Goal: Find specific page/section: Find specific page/section

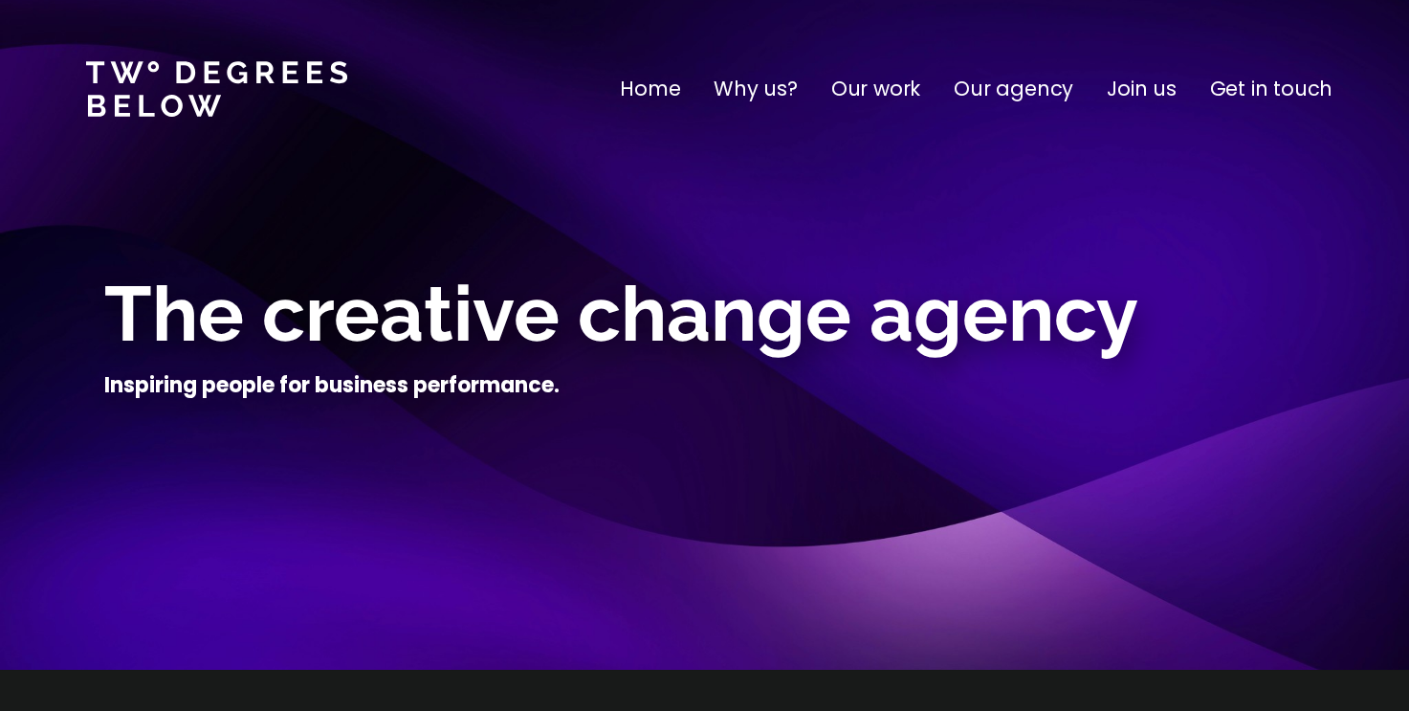
click at [1154, 87] on p "Join us" at bounding box center [1142, 89] width 70 height 31
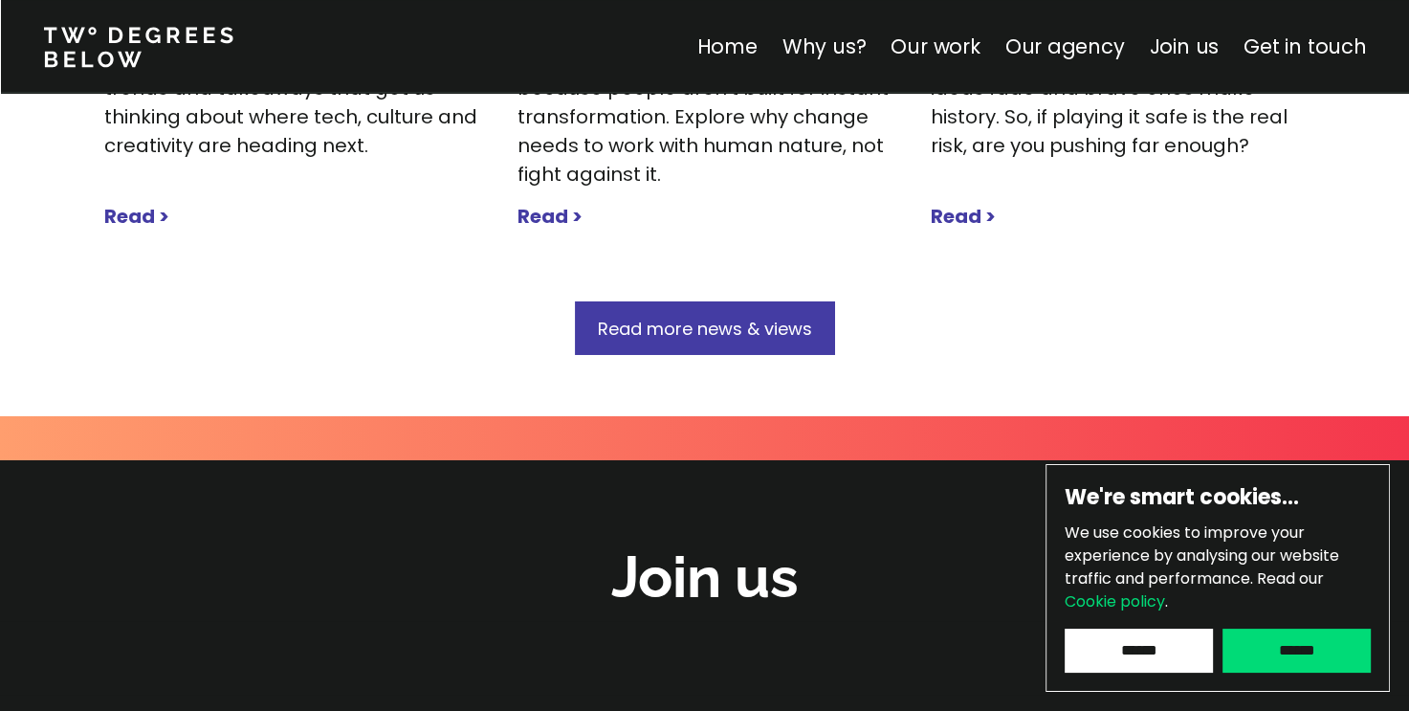
scroll to position [6787, 0]
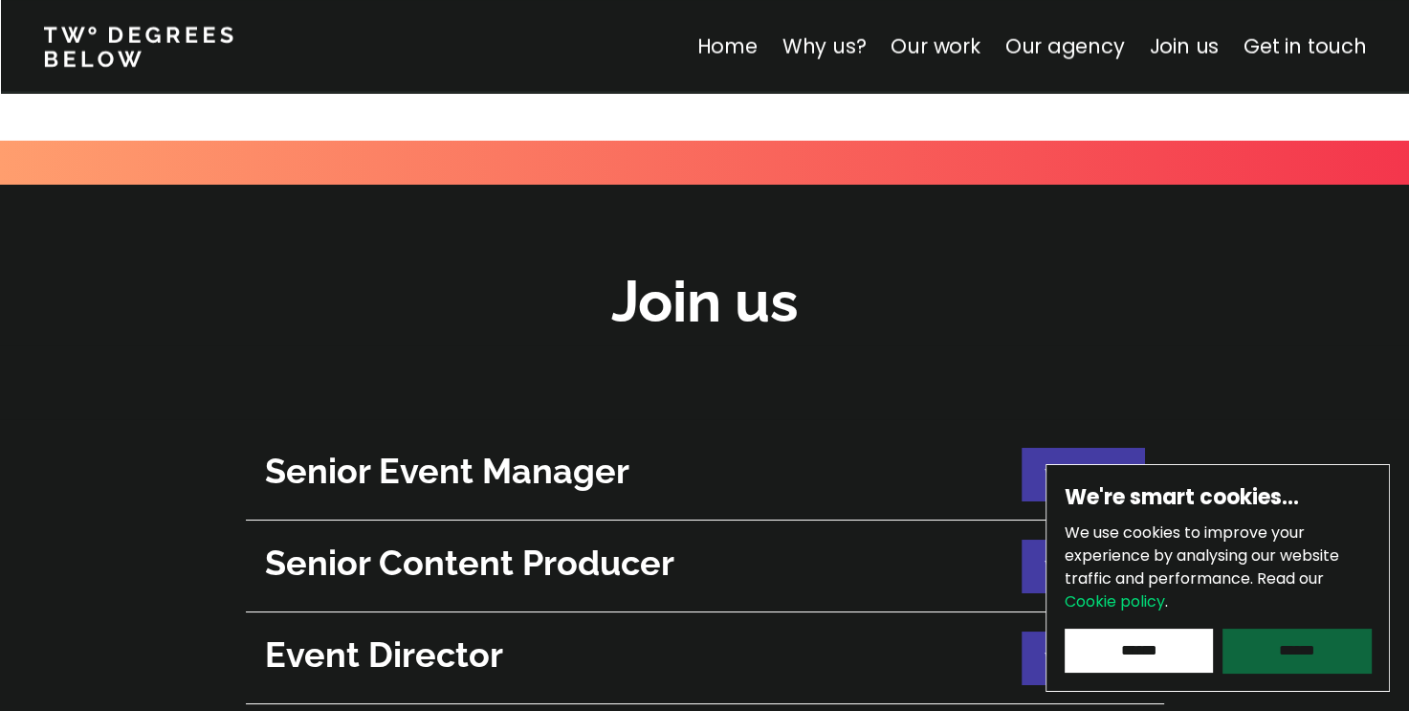
click at [1310, 657] on input "******" at bounding box center [1296, 650] width 148 height 44
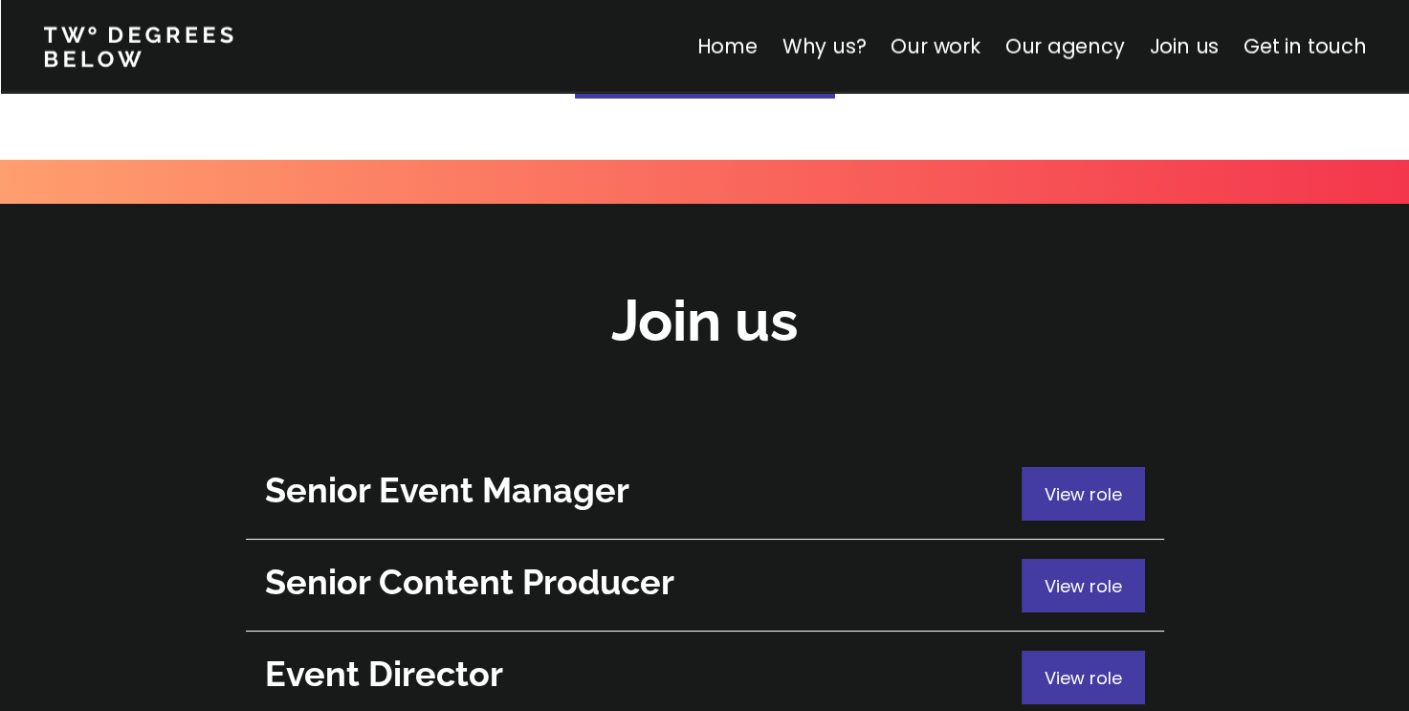
scroll to position [6887, 0]
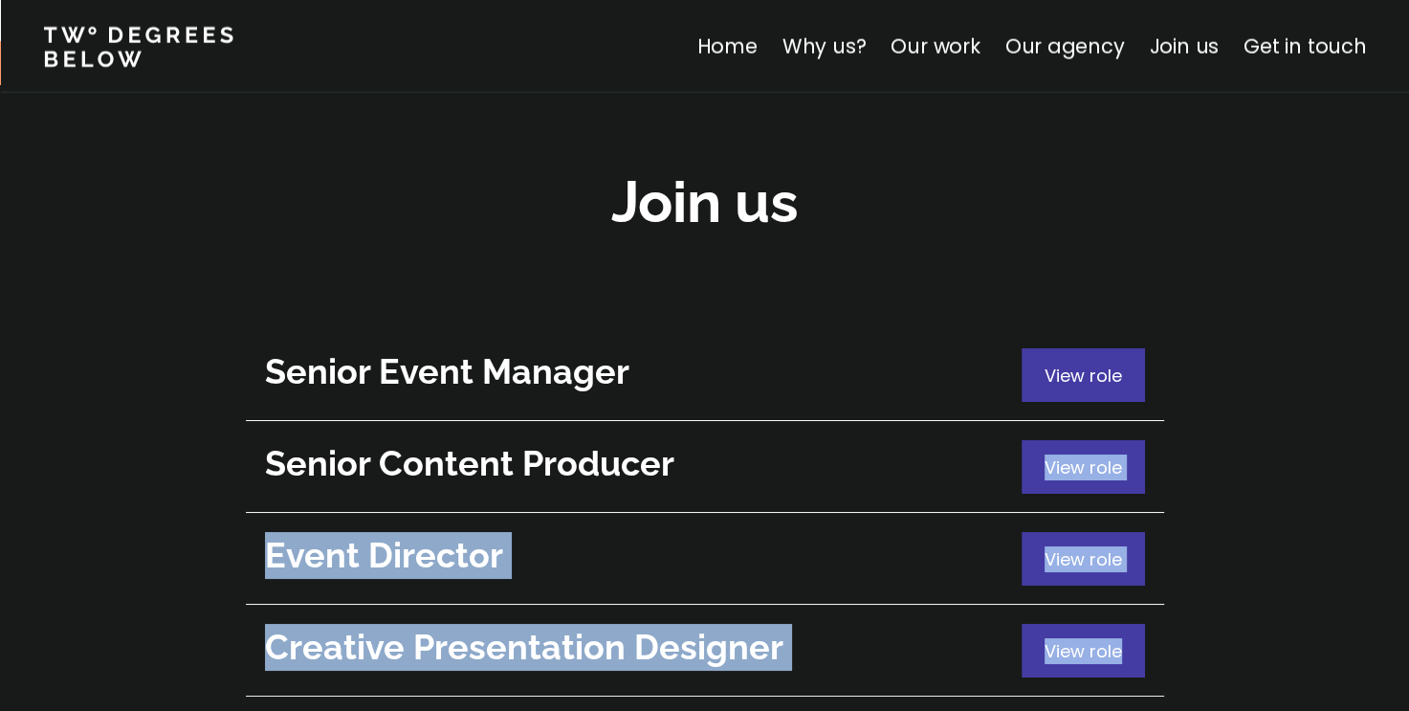
drag, startPoint x: 1004, startPoint y: 518, endPoint x: 949, endPoint y: 233, distance: 290.4
click at [949, 233] on div "Join us Senior Event Manager View role Senior Content Producer View role Event …" at bounding box center [704, 453] width 1409 height 736
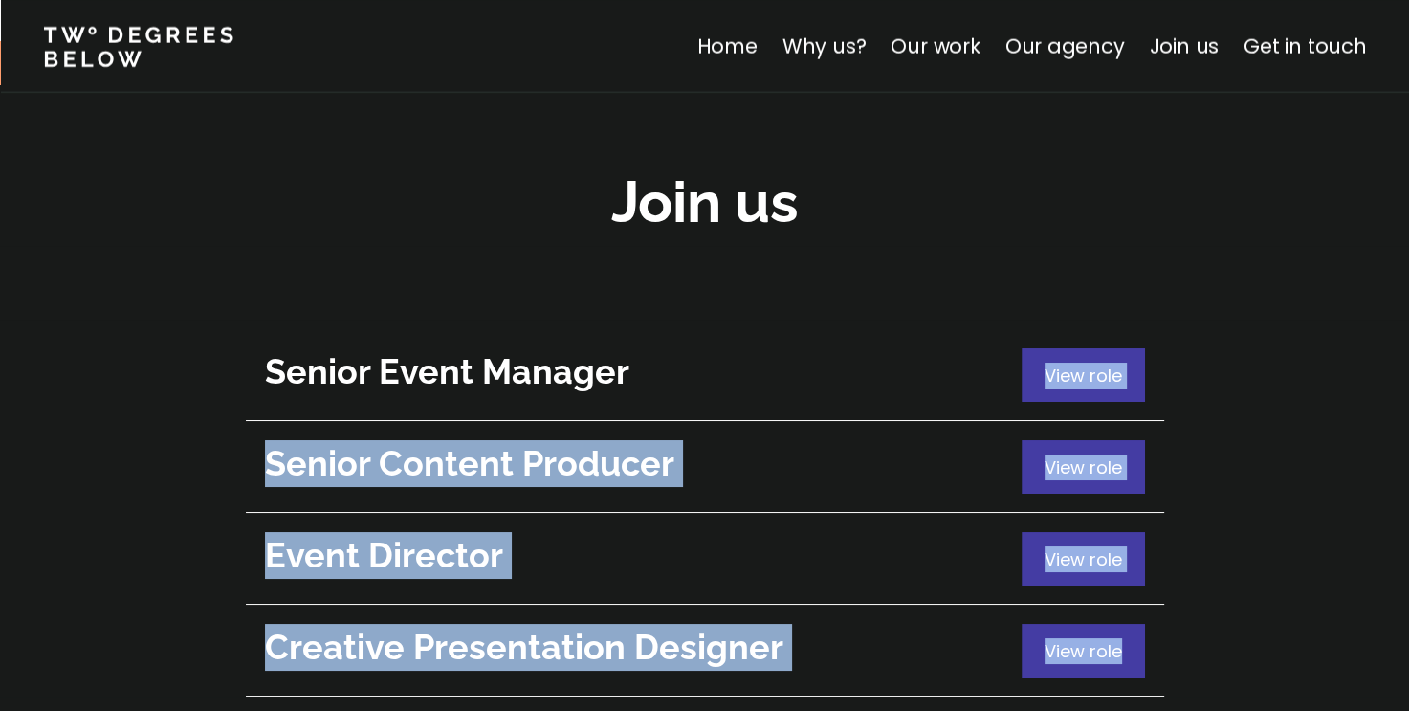
drag, startPoint x: 949, startPoint y: 233, endPoint x: 660, endPoint y: 215, distance: 289.4
click at [661, 329] on link "Senior Event Manager View role" at bounding box center [705, 375] width 918 height 92
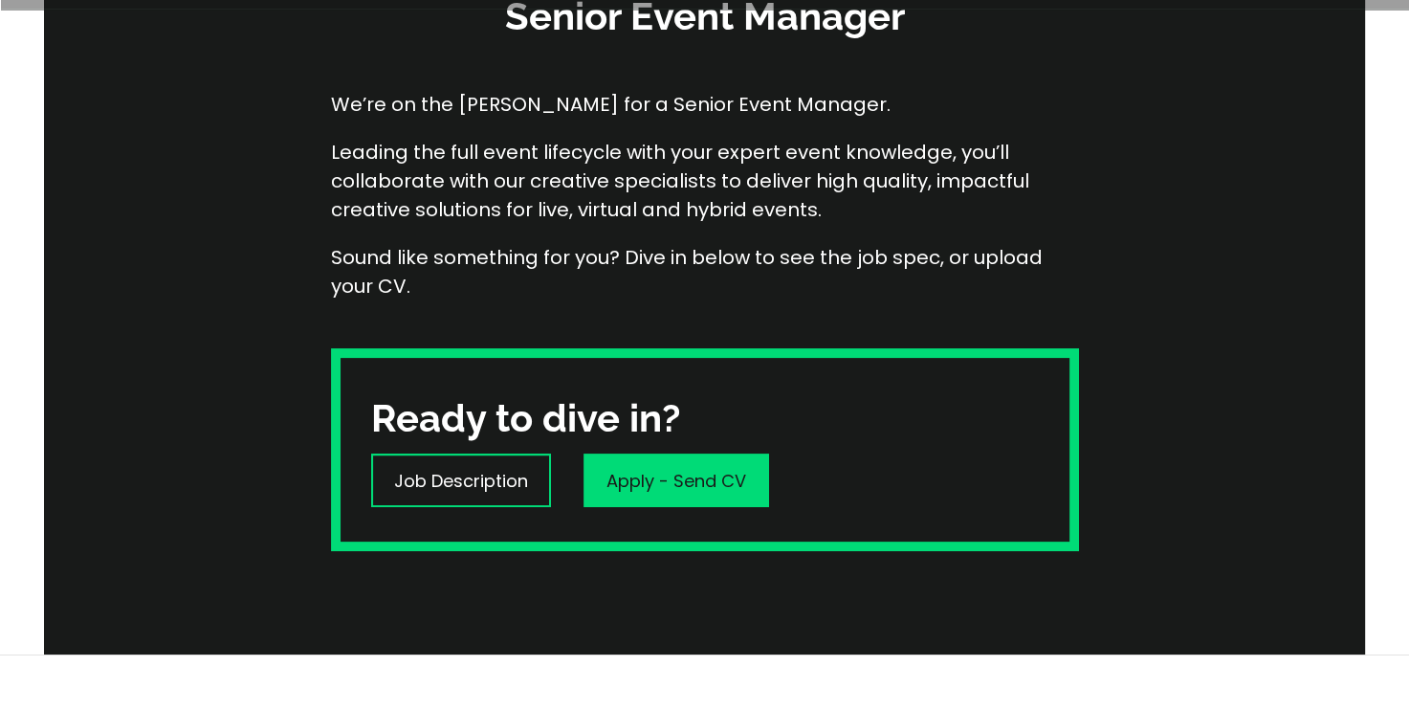
scroll to position [191, 0]
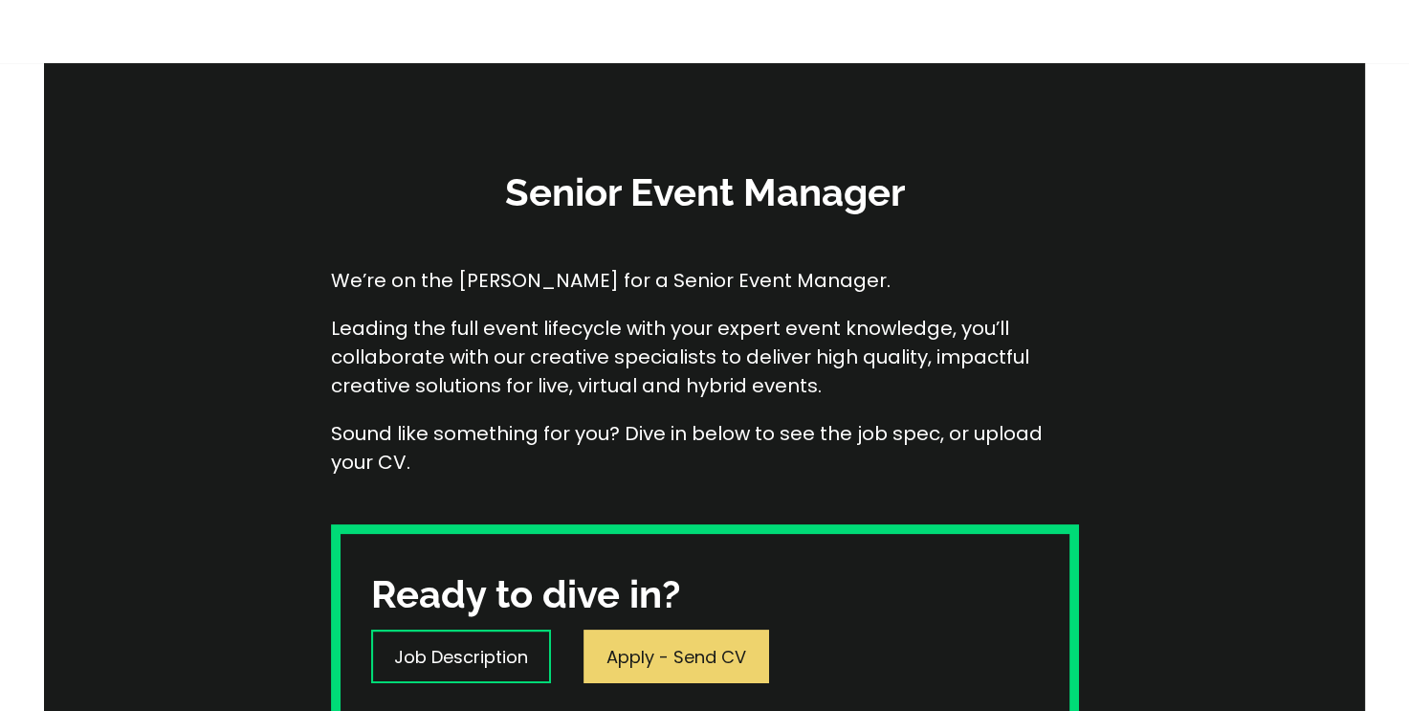
click at [662, 654] on p "Apply - Send CV" at bounding box center [676, 657] width 140 height 26
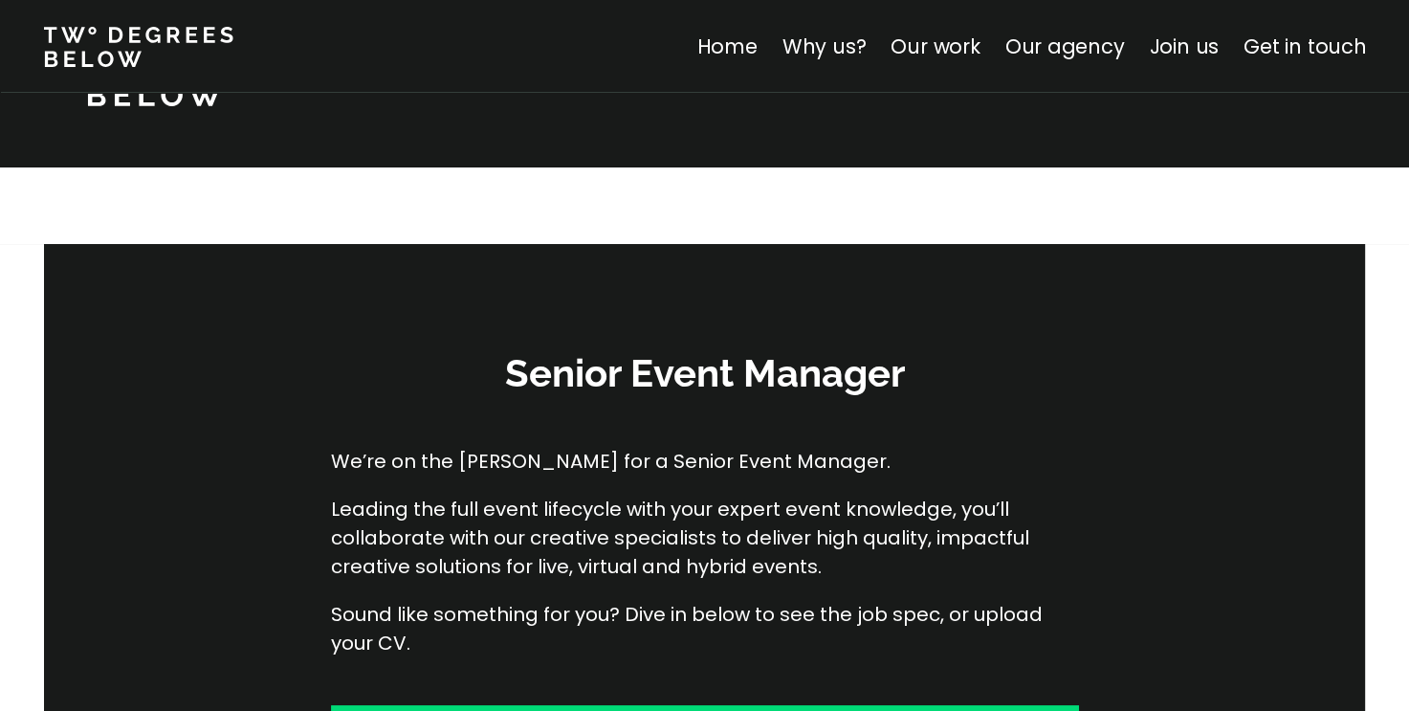
scroll to position [0, 0]
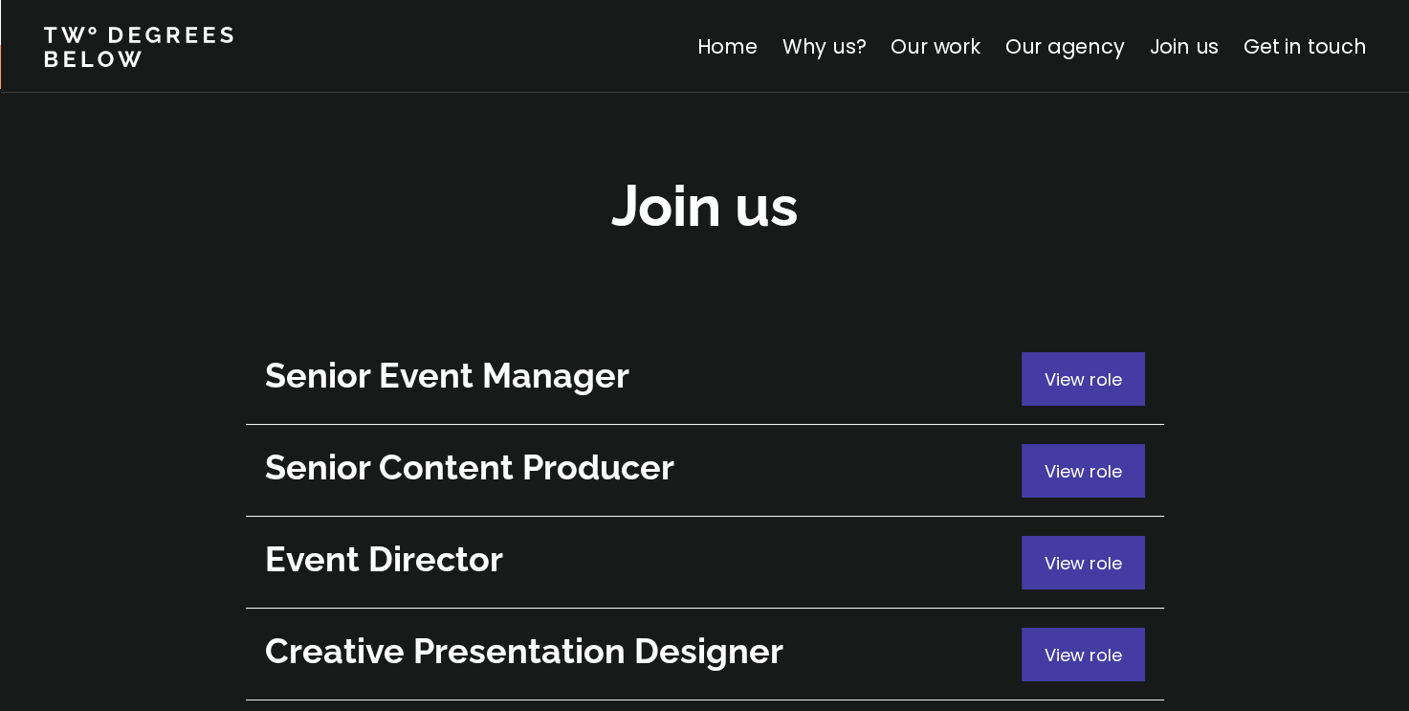
scroll to position [6883, 0]
